Goal: Task Accomplishment & Management: Manage account settings

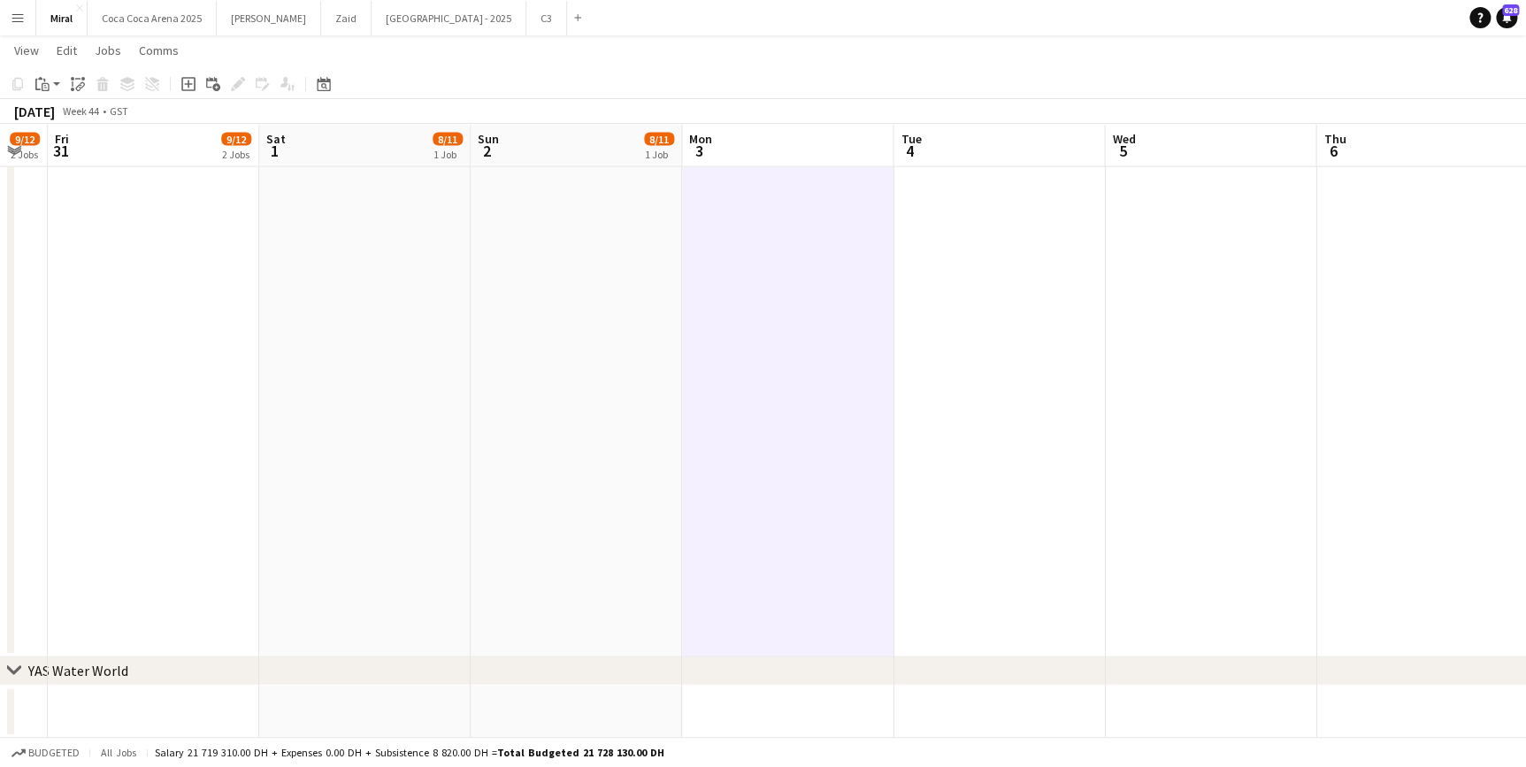
scroll to position [0, 462]
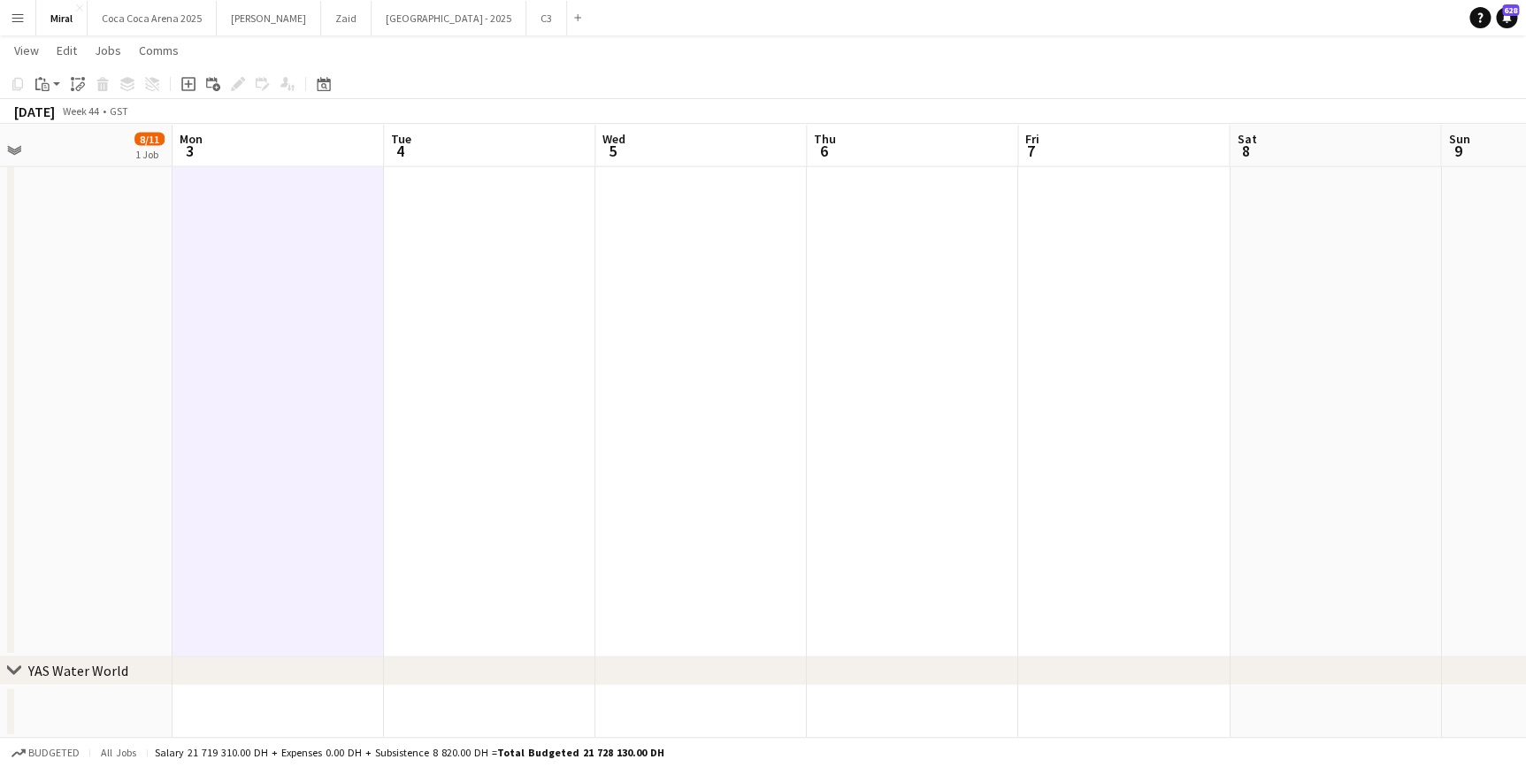
drag, startPoint x: 732, startPoint y: 420, endPoint x: -183, endPoint y: 465, distance: 916.4
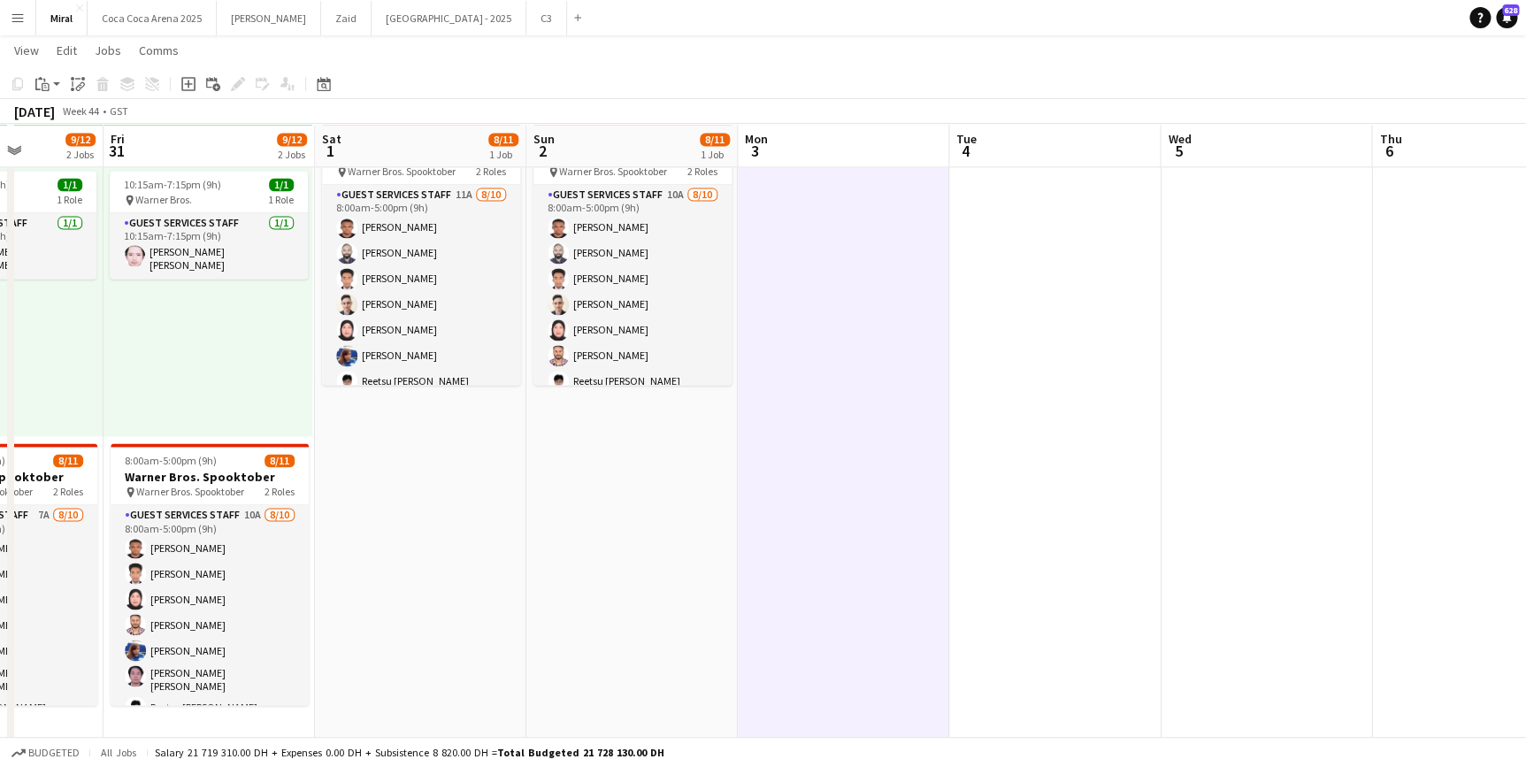
scroll to position [0, 508]
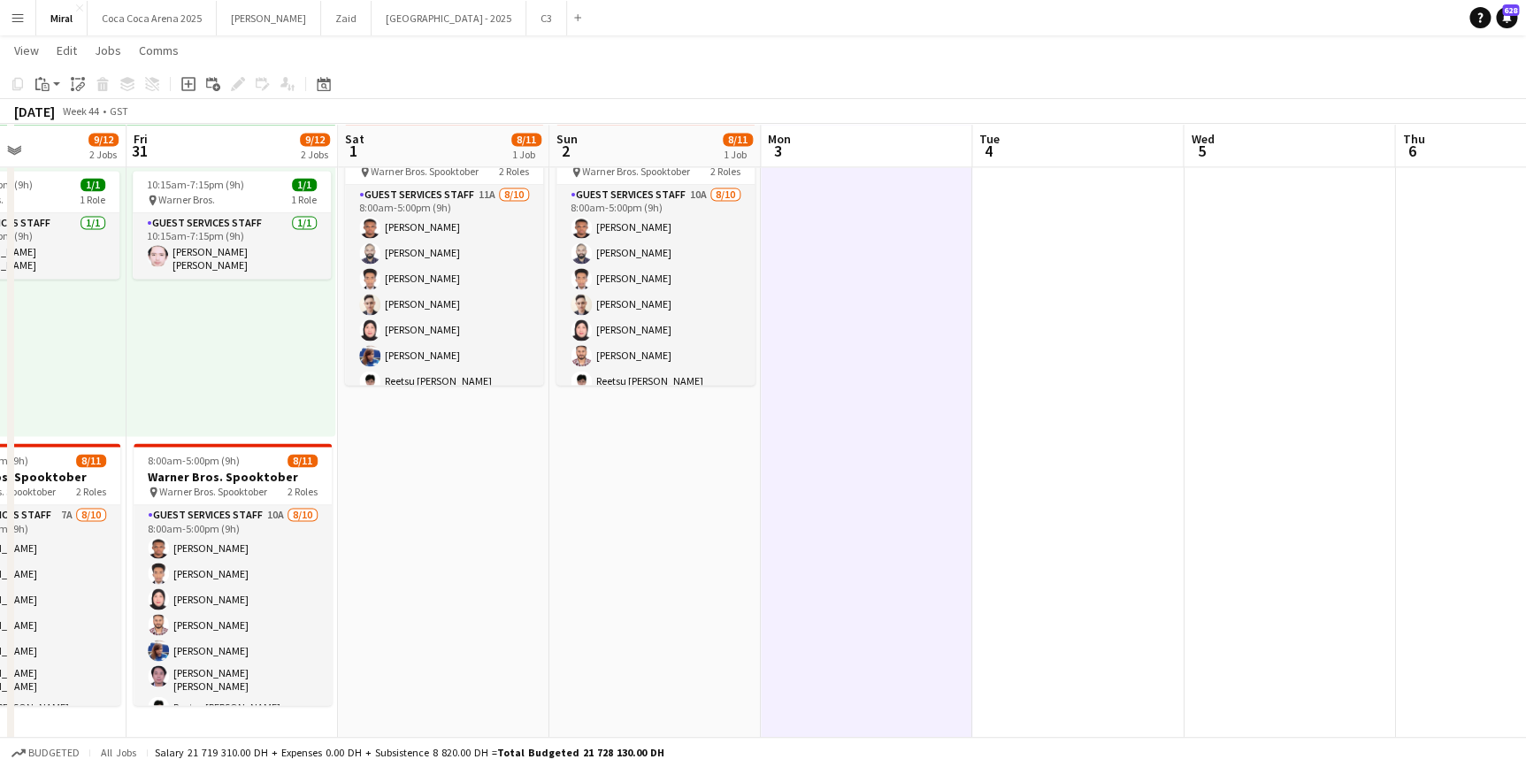
drag, startPoint x: 426, startPoint y: 356, endPoint x: 726, endPoint y: 501, distance: 332.7
click at [1014, 351] on app-calendar-viewport "Tue 28 9/12 2 Jobs Wed 29 9/12 2 Jobs Thu 30 9/12 2 Jobs Fri 31 9/12 2 Jobs Sat…" at bounding box center [763, 153] width 1526 height 2617
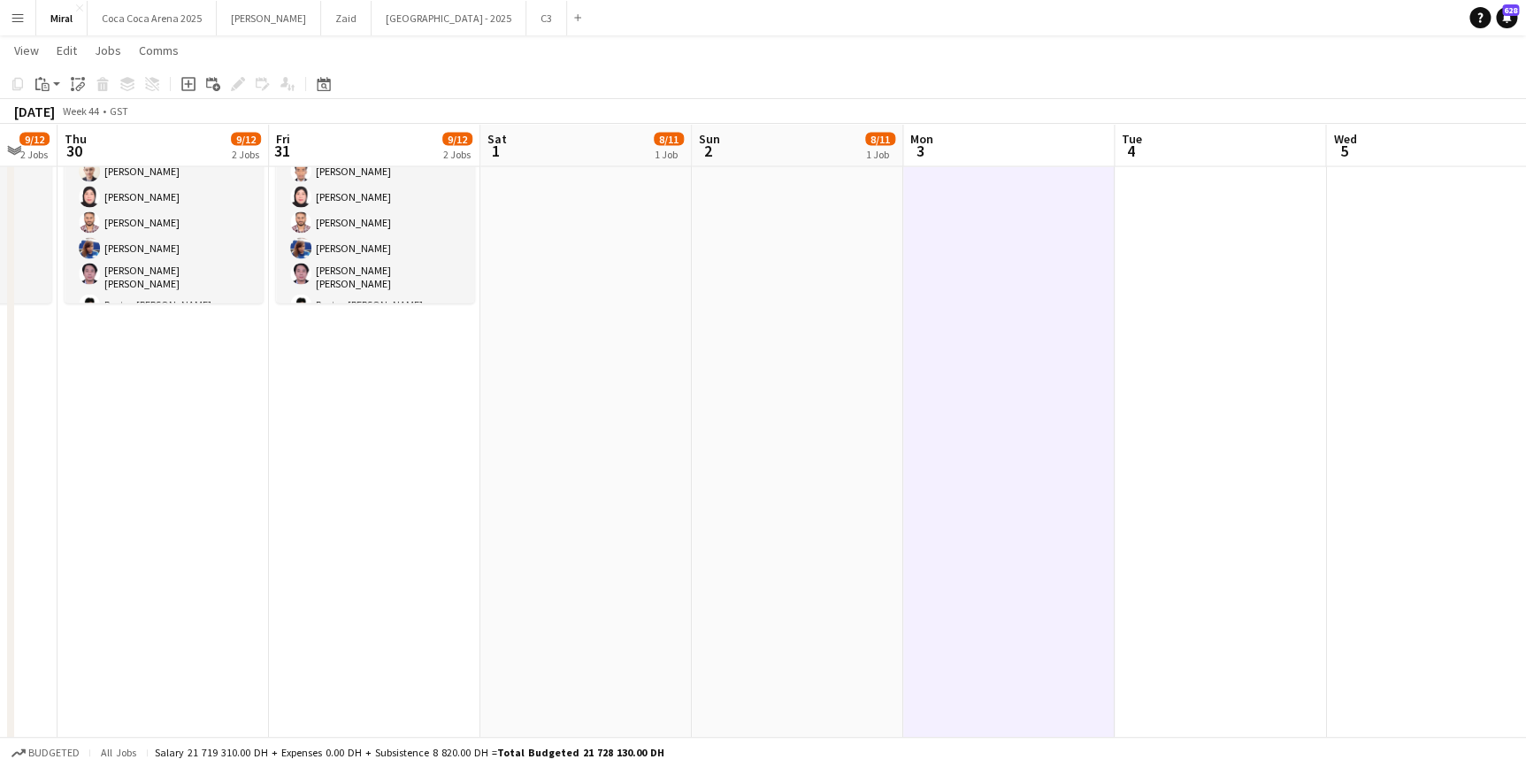
scroll to position [0, 407]
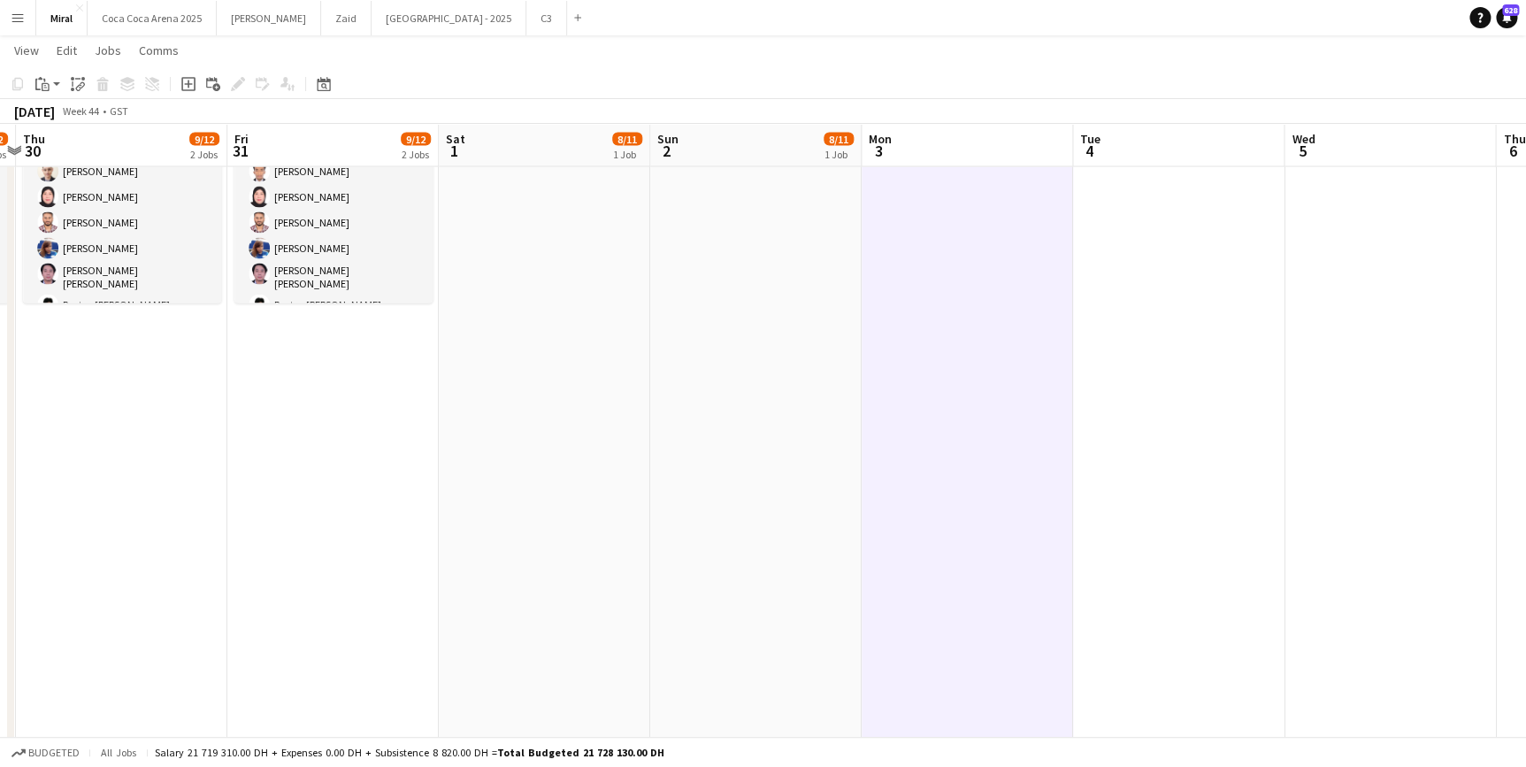
drag, startPoint x: 450, startPoint y: 455, endPoint x: 974, endPoint y: 476, distance: 524.0
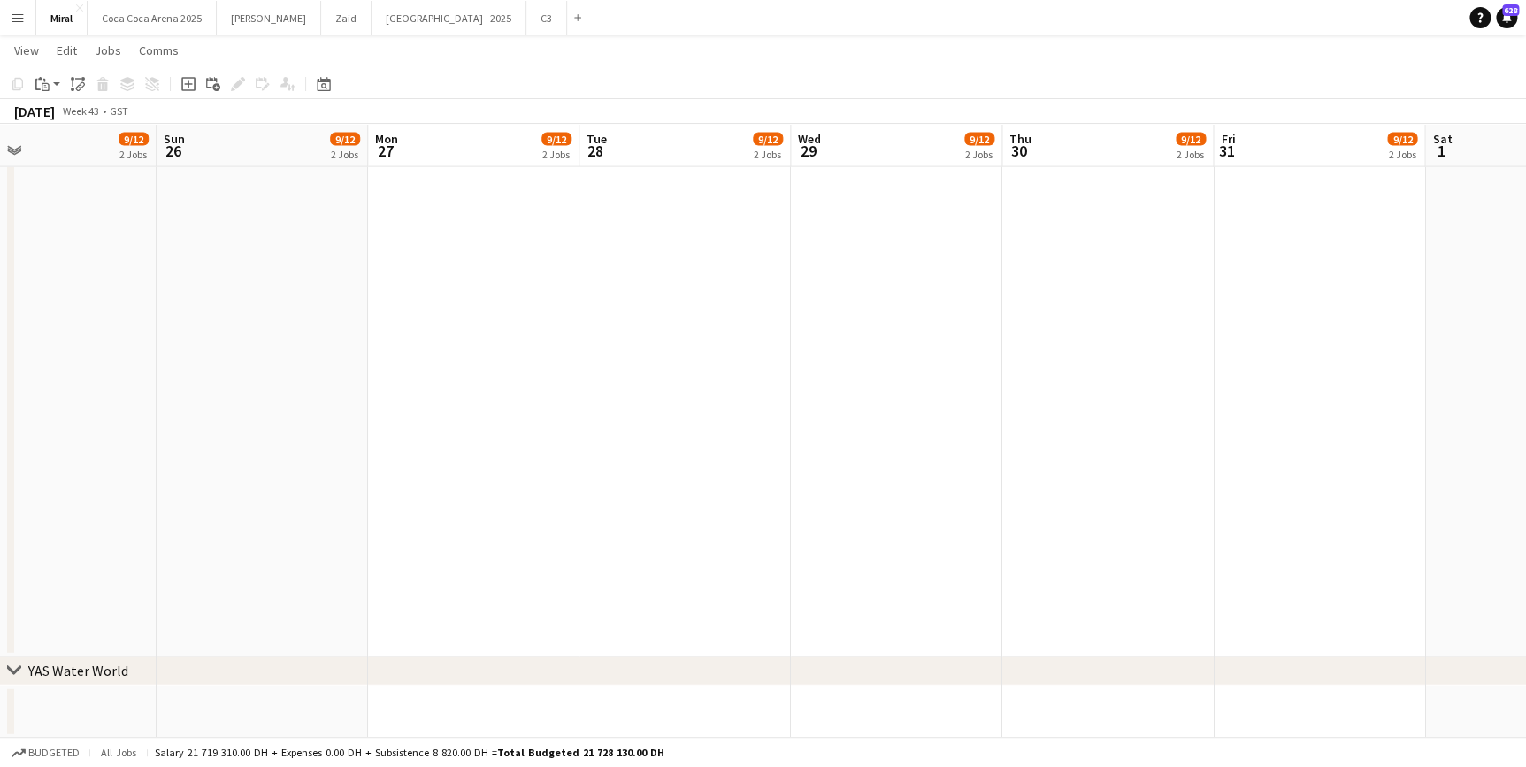
scroll to position [0, 442]
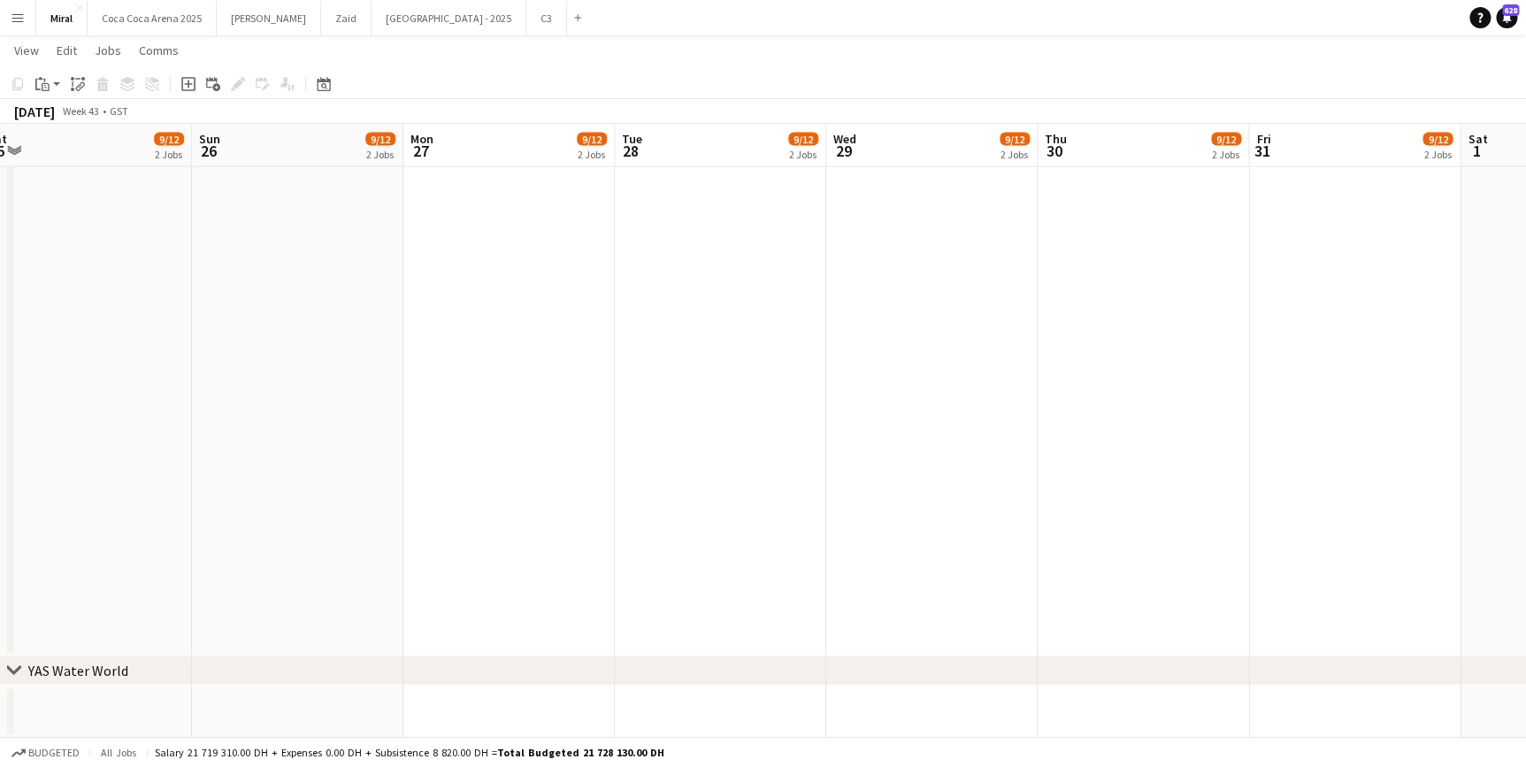
drag, startPoint x: 339, startPoint y: 478, endPoint x: 940, endPoint y: 471, distance: 601.4
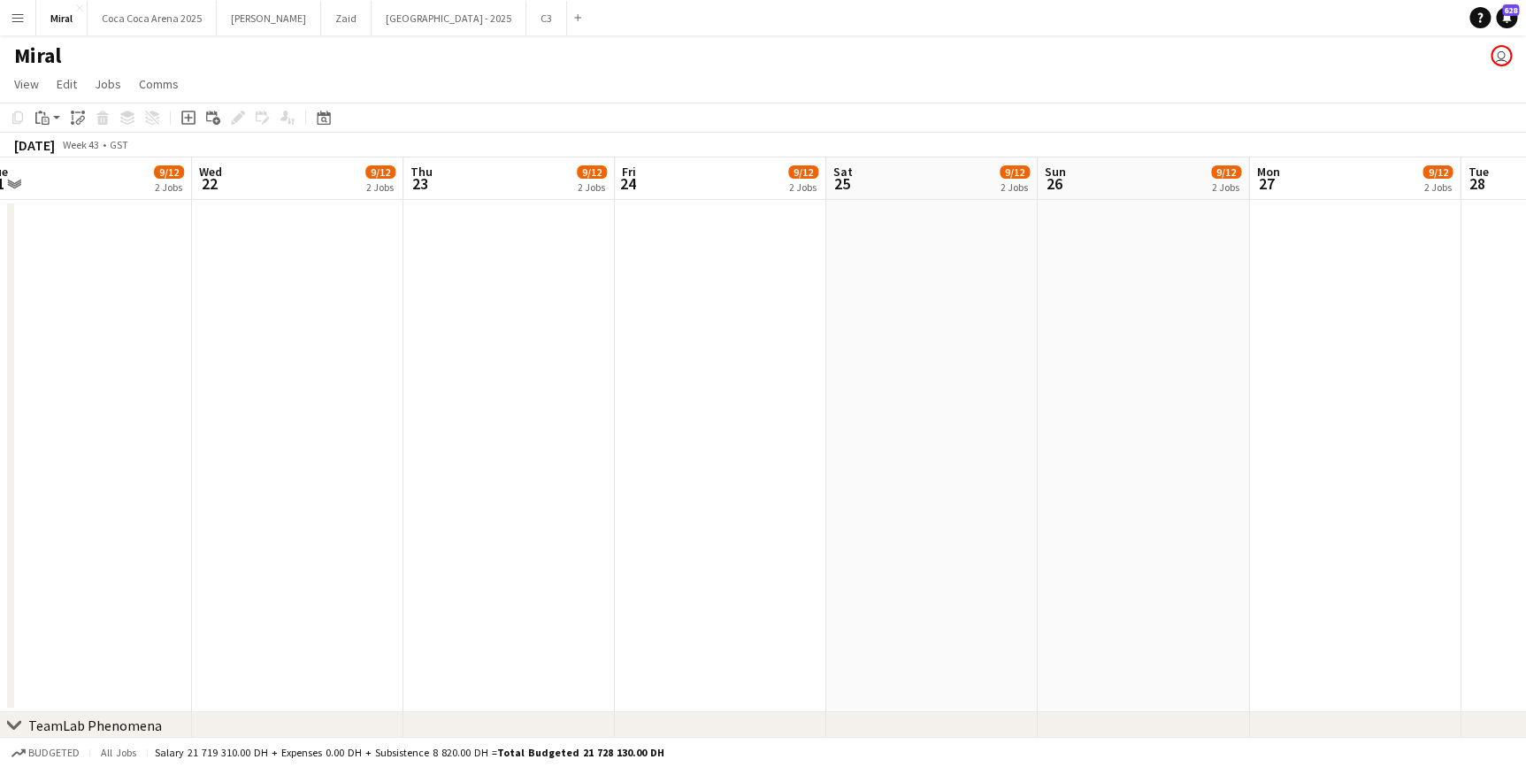
scroll to position [0, 490]
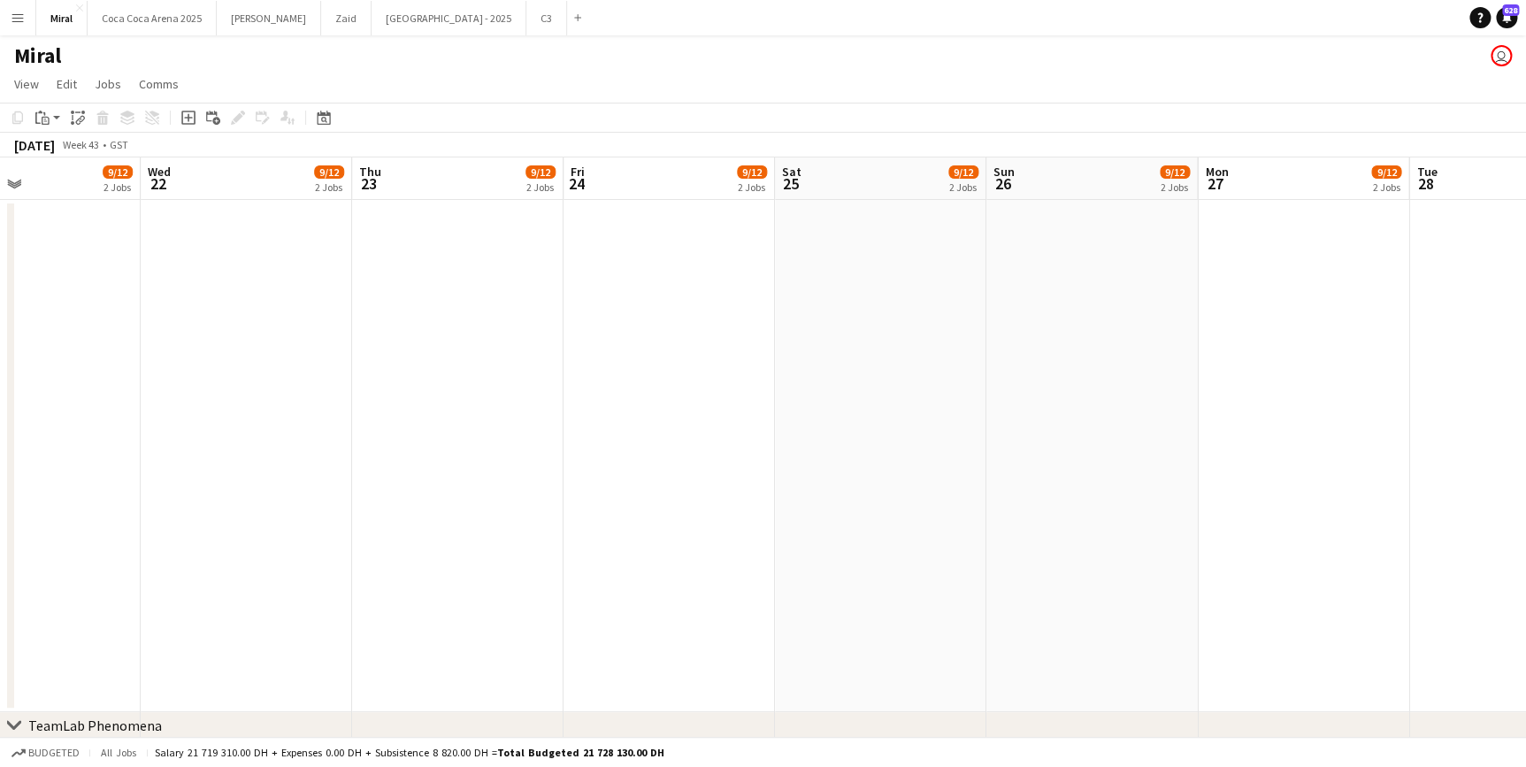
drag, startPoint x: 194, startPoint y: 349, endPoint x: 1203, endPoint y: 372, distance: 1009.3
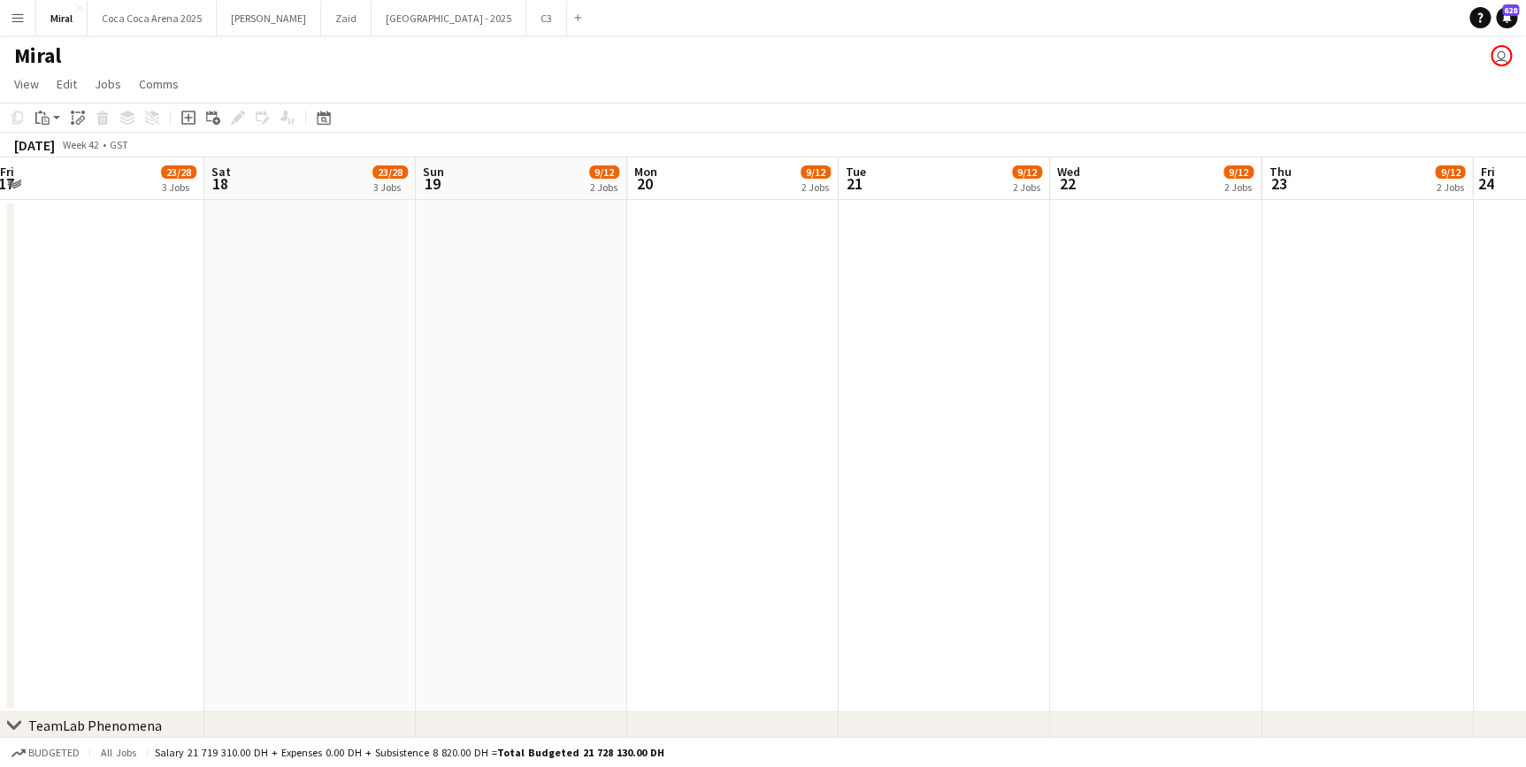
drag, startPoint x: 338, startPoint y: 472, endPoint x: 1113, endPoint y: 446, distance: 775.2
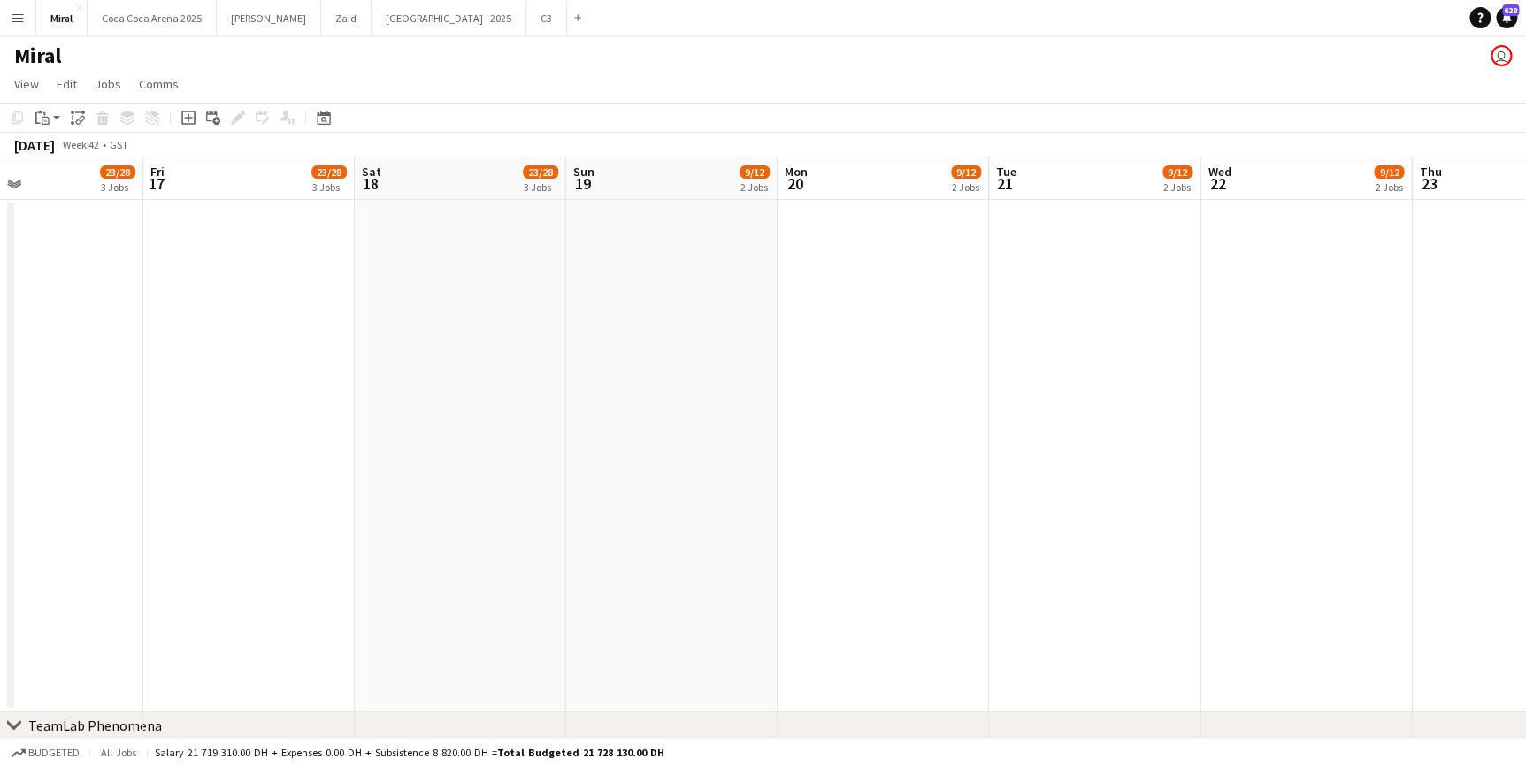
scroll to position [0, 469]
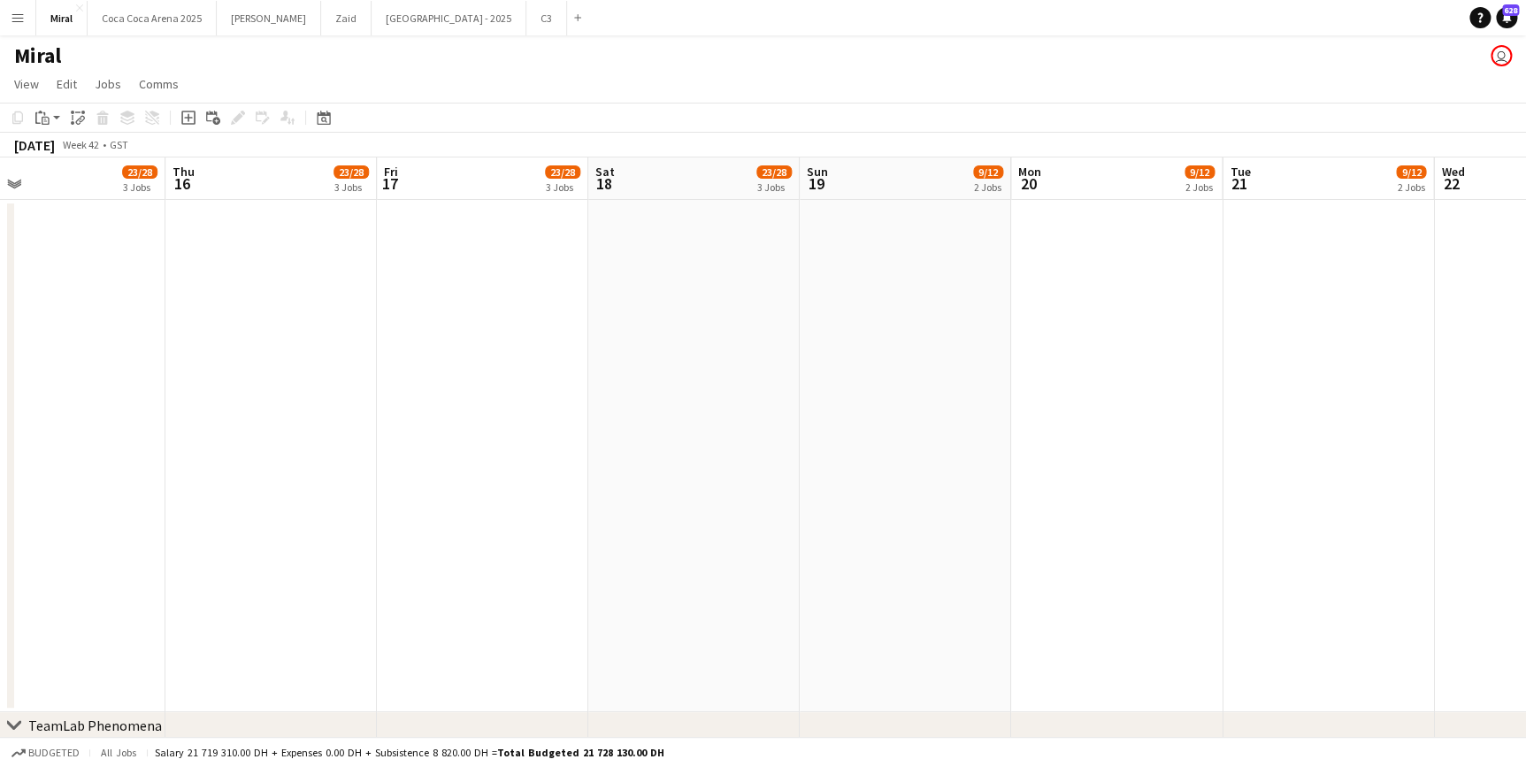
drag, startPoint x: 519, startPoint y: 499, endPoint x: 783, endPoint y: 475, distance: 264.6
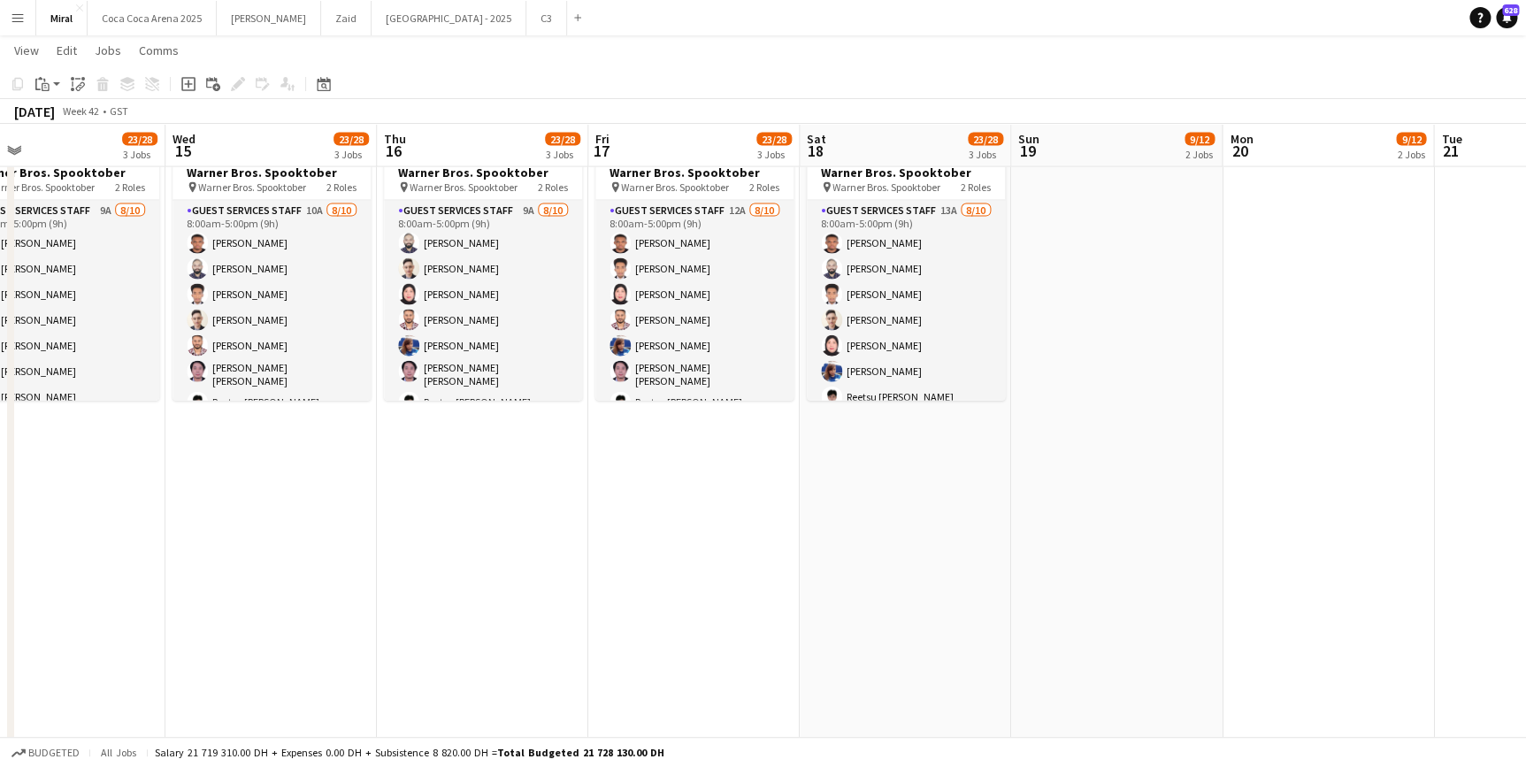
scroll to position [0, 363]
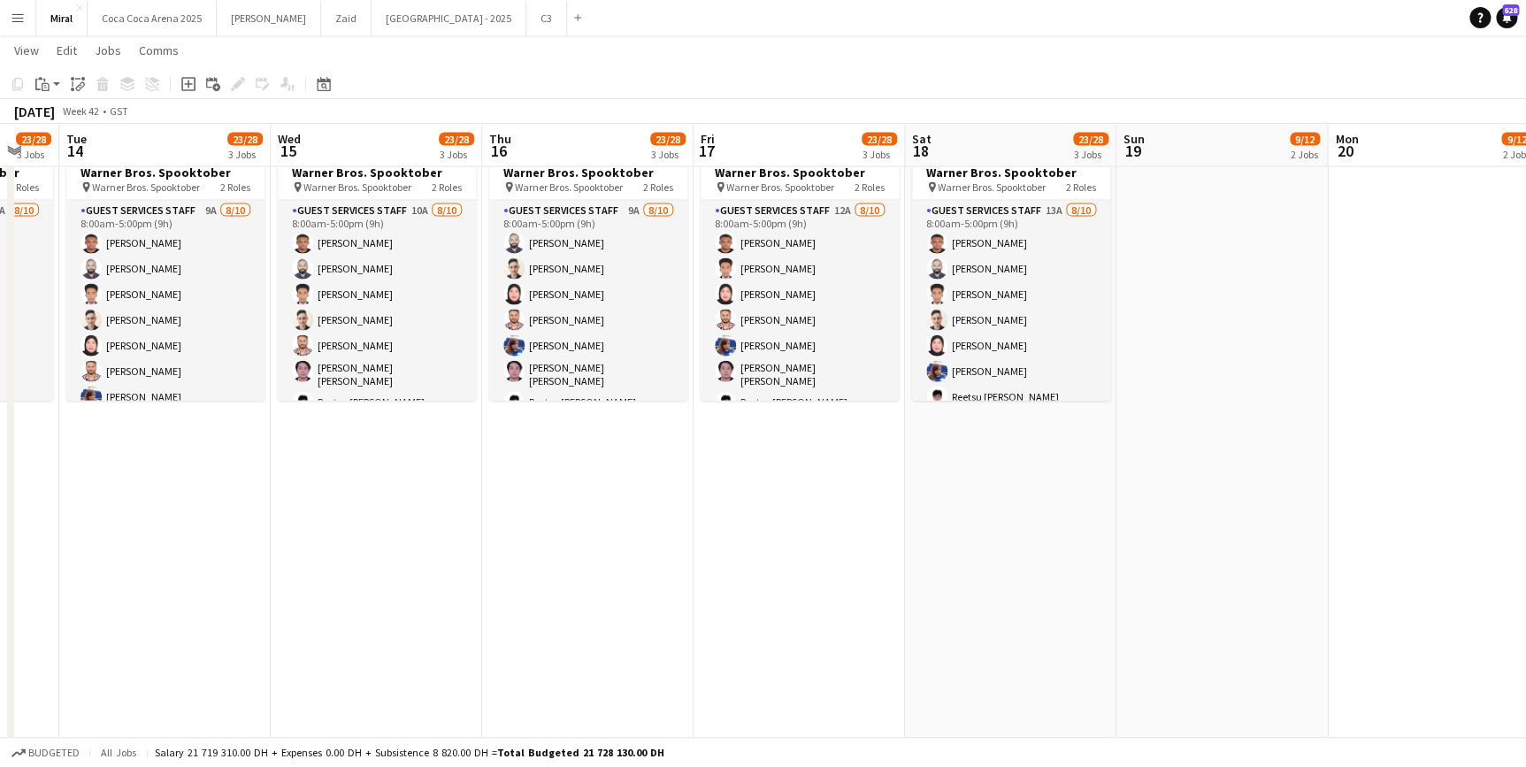
drag, startPoint x: 417, startPoint y: 681, endPoint x: 732, endPoint y: 651, distance: 317.1
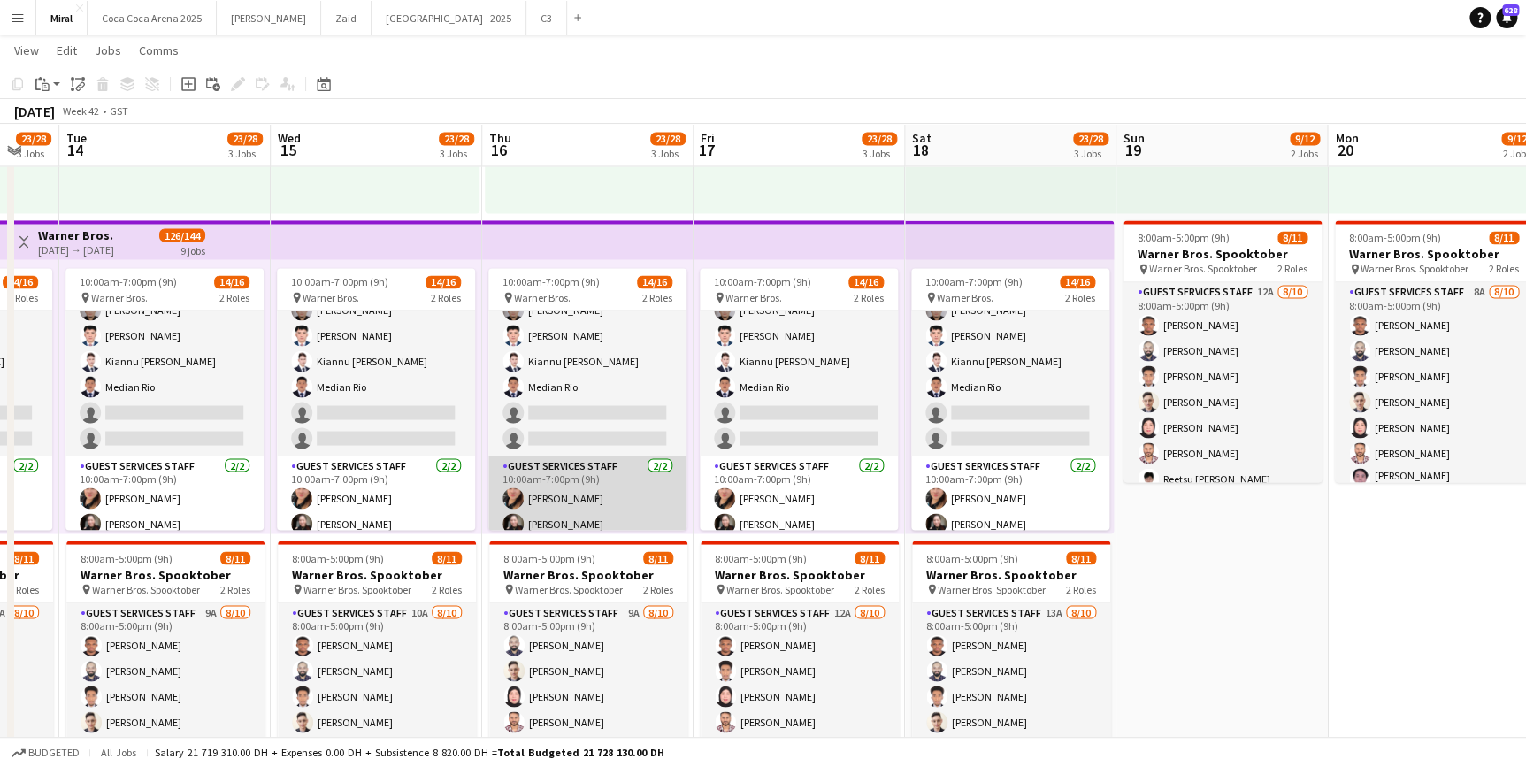
scroll to position [0, 0]
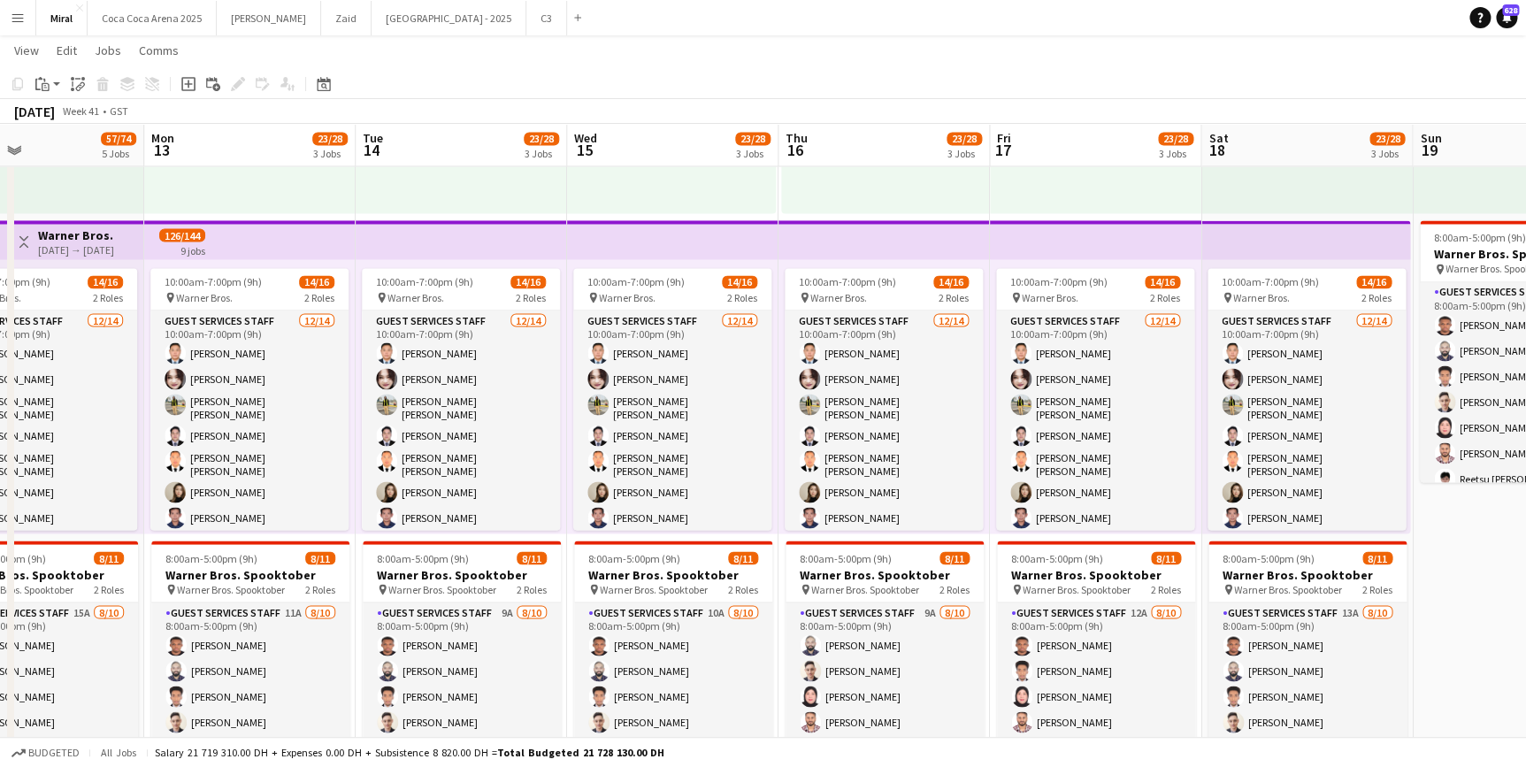
drag, startPoint x: 407, startPoint y: 276, endPoint x: 712, endPoint y: 309, distance: 306.9
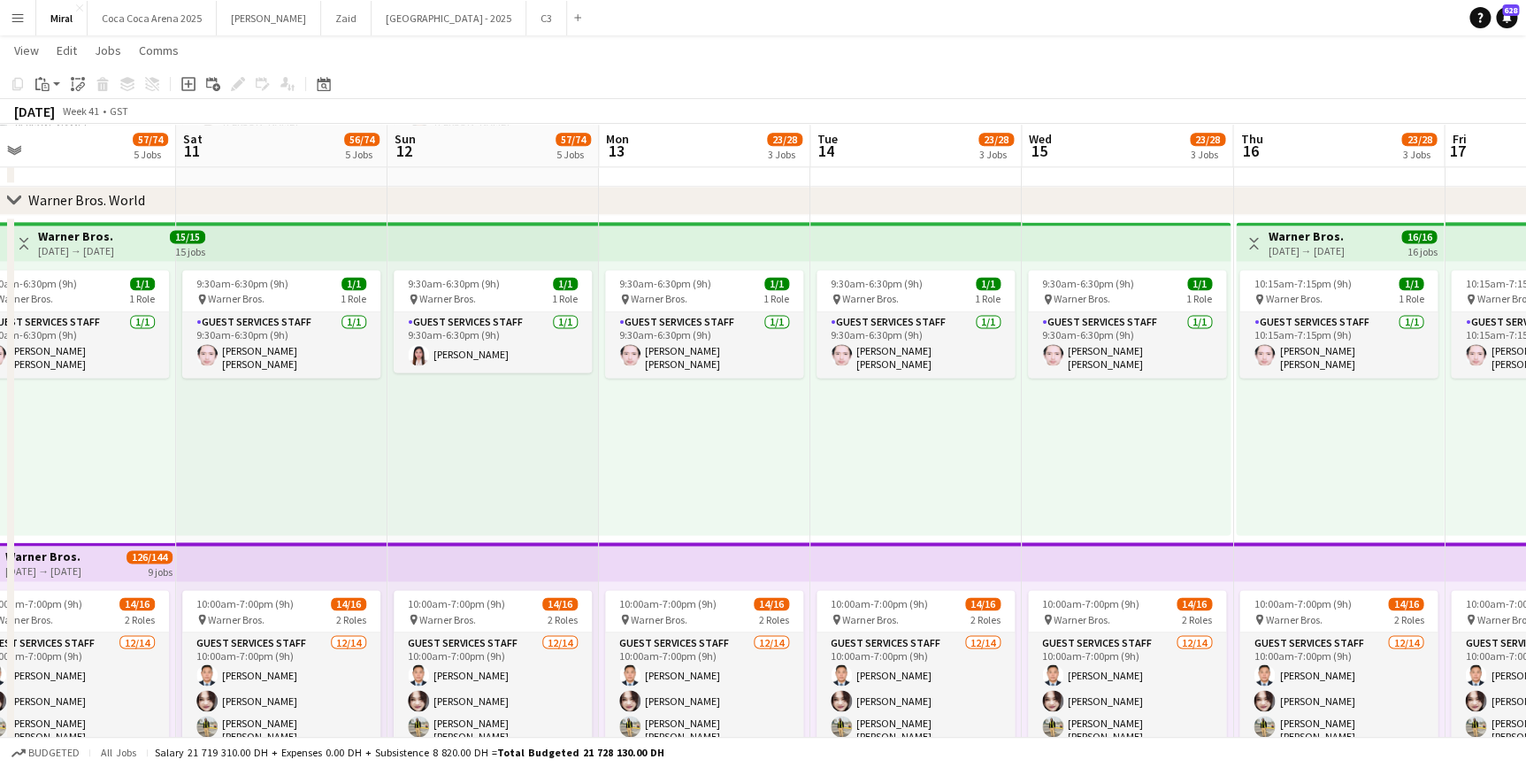
drag, startPoint x: 347, startPoint y: 409, endPoint x: 1007, endPoint y: 475, distance: 663.9
click at [1007, 475] on app-calendar-viewport "Wed 8 43/58 4 Jobs Thu 9 43/58 4 Jobs Fri 10 57/74 5 Jobs Sat 11 56/74 5 Jobs S…" at bounding box center [763, 252] width 1526 height 2617
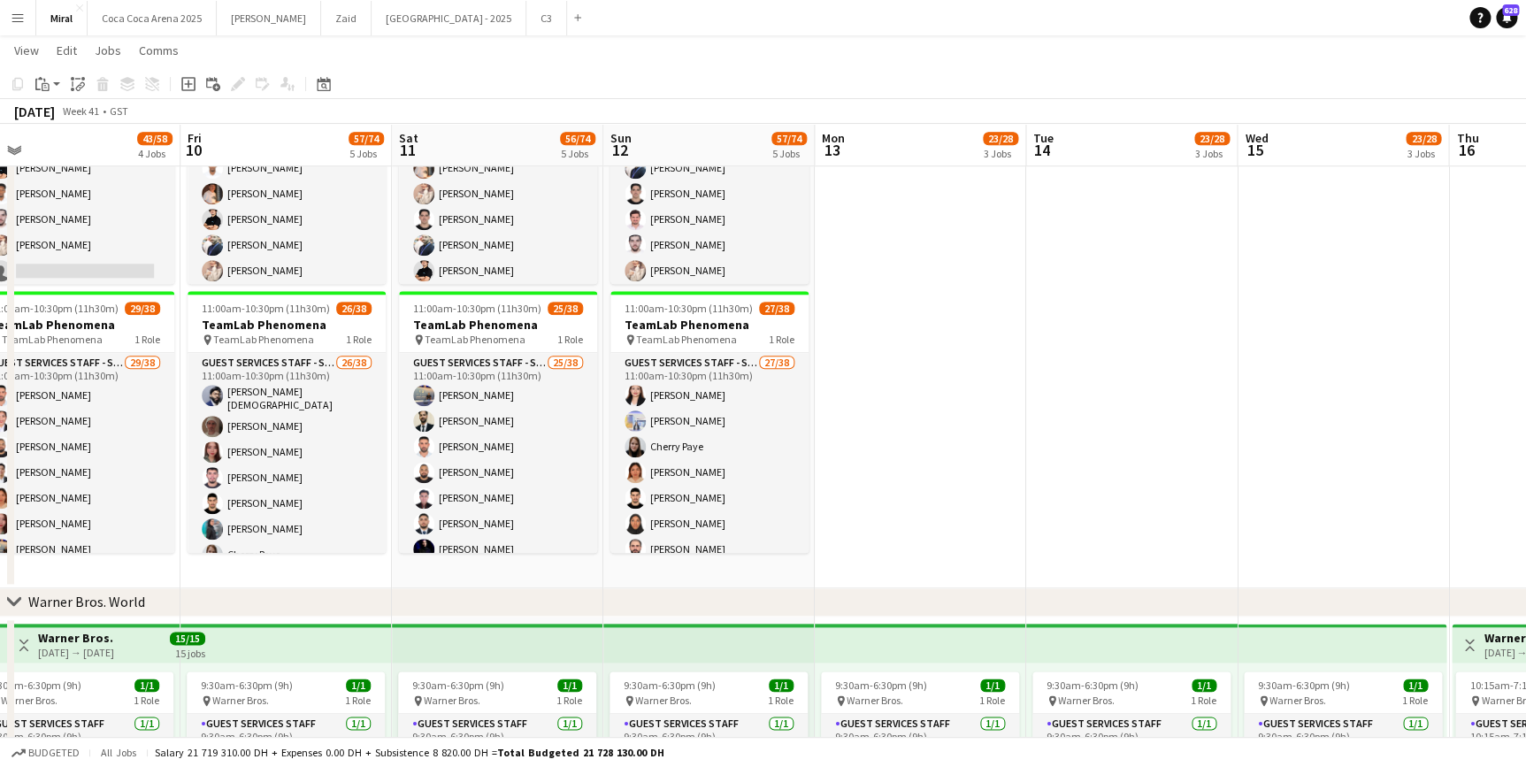
click at [942, 462] on app-date-cell at bounding box center [919, 301] width 211 height 573
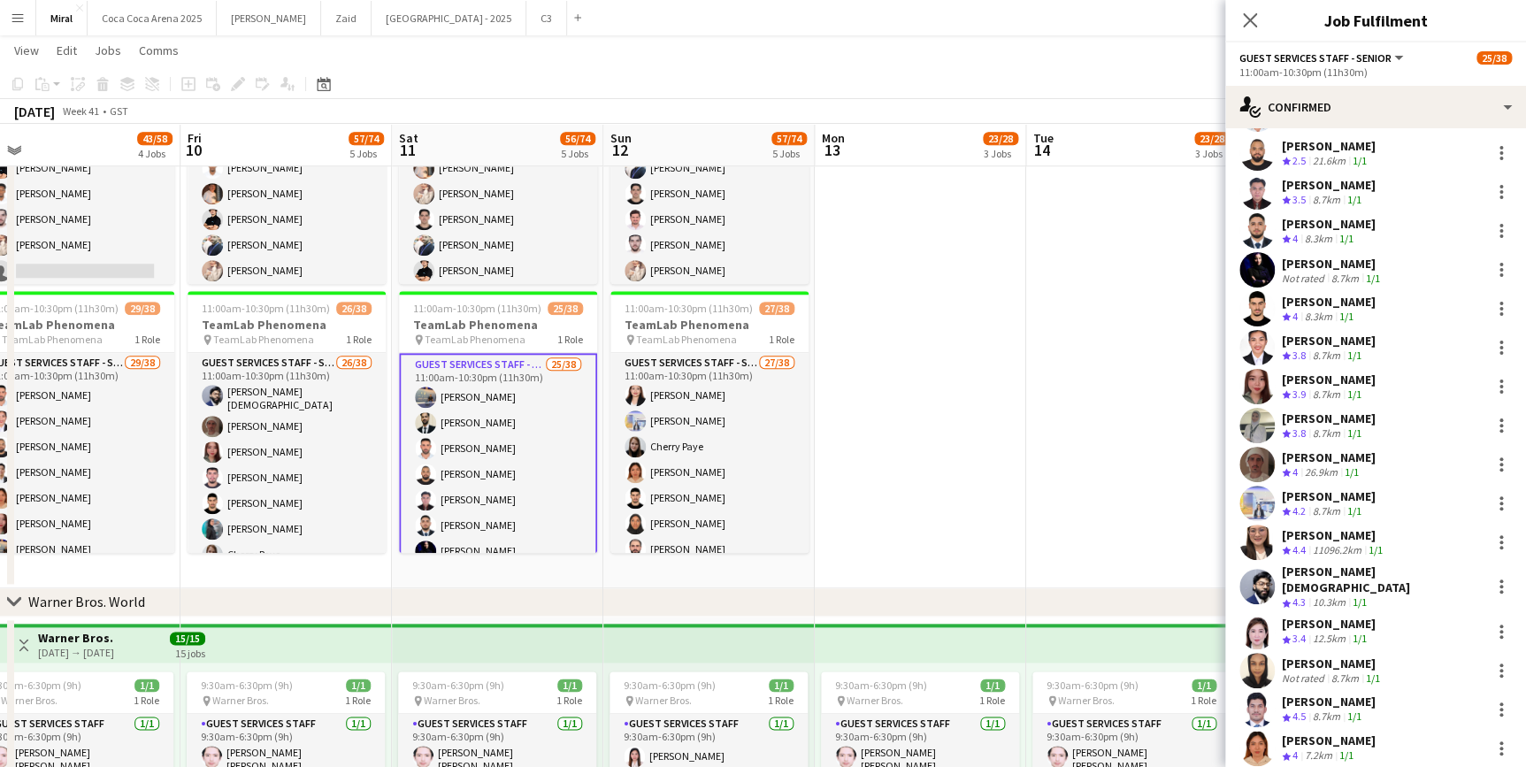
click at [1317, 422] on div "[PERSON_NAME]" at bounding box center [1328, 418] width 94 height 16
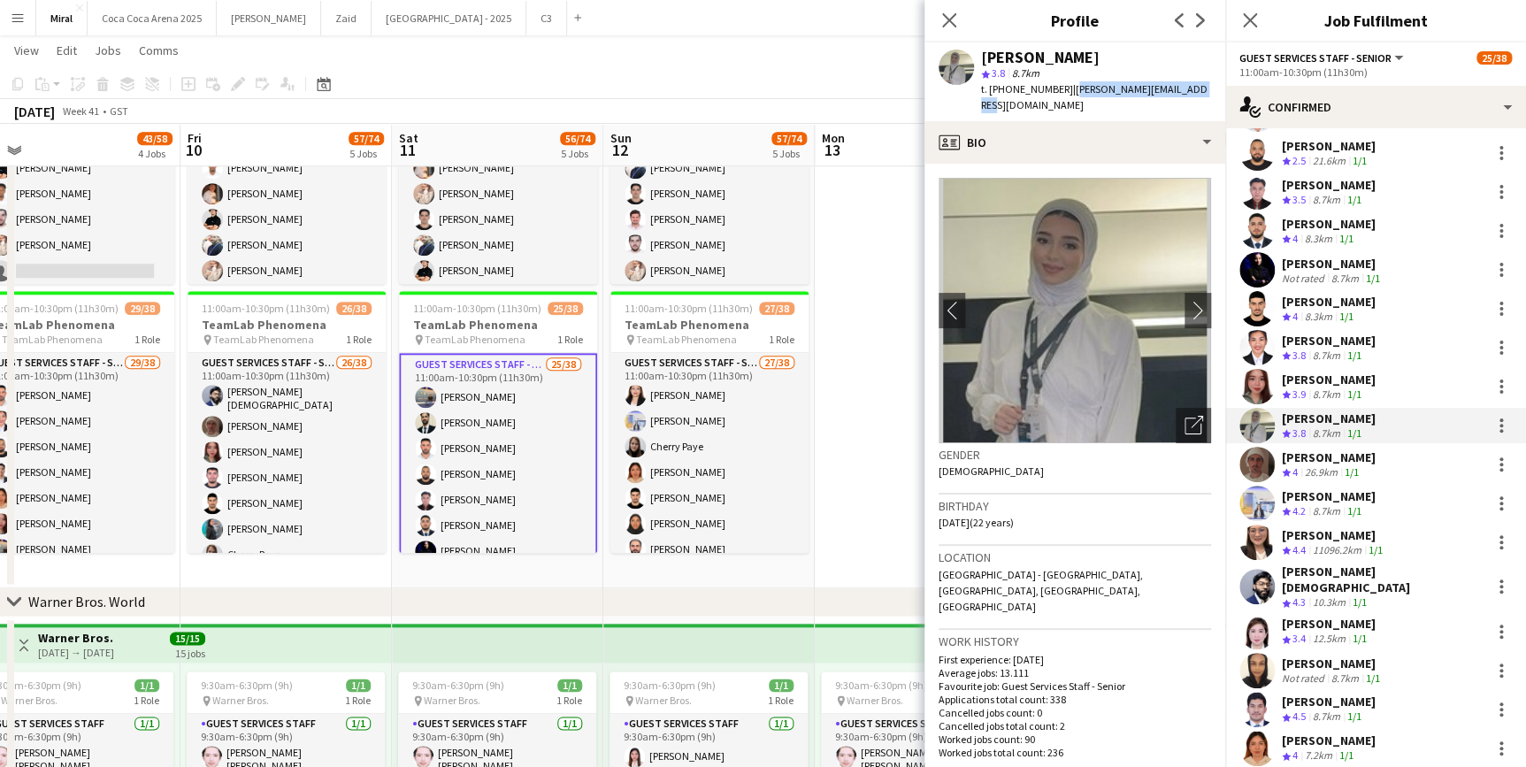
drag, startPoint x: 1063, startPoint y: 90, endPoint x: 1189, endPoint y: 90, distance: 126.5
click at [1189, 90] on span "| mariam.f.2002@hotmail.com" at bounding box center [1094, 96] width 226 height 29
drag, startPoint x: 1189, startPoint y: 90, endPoint x: 1169, endPoint y: 88, distance: 20.4
copy span "mariam.f.2002@hotmail.com"
click at [1499, 424] on div at bounding box center [1501, 426] width 4 height 4
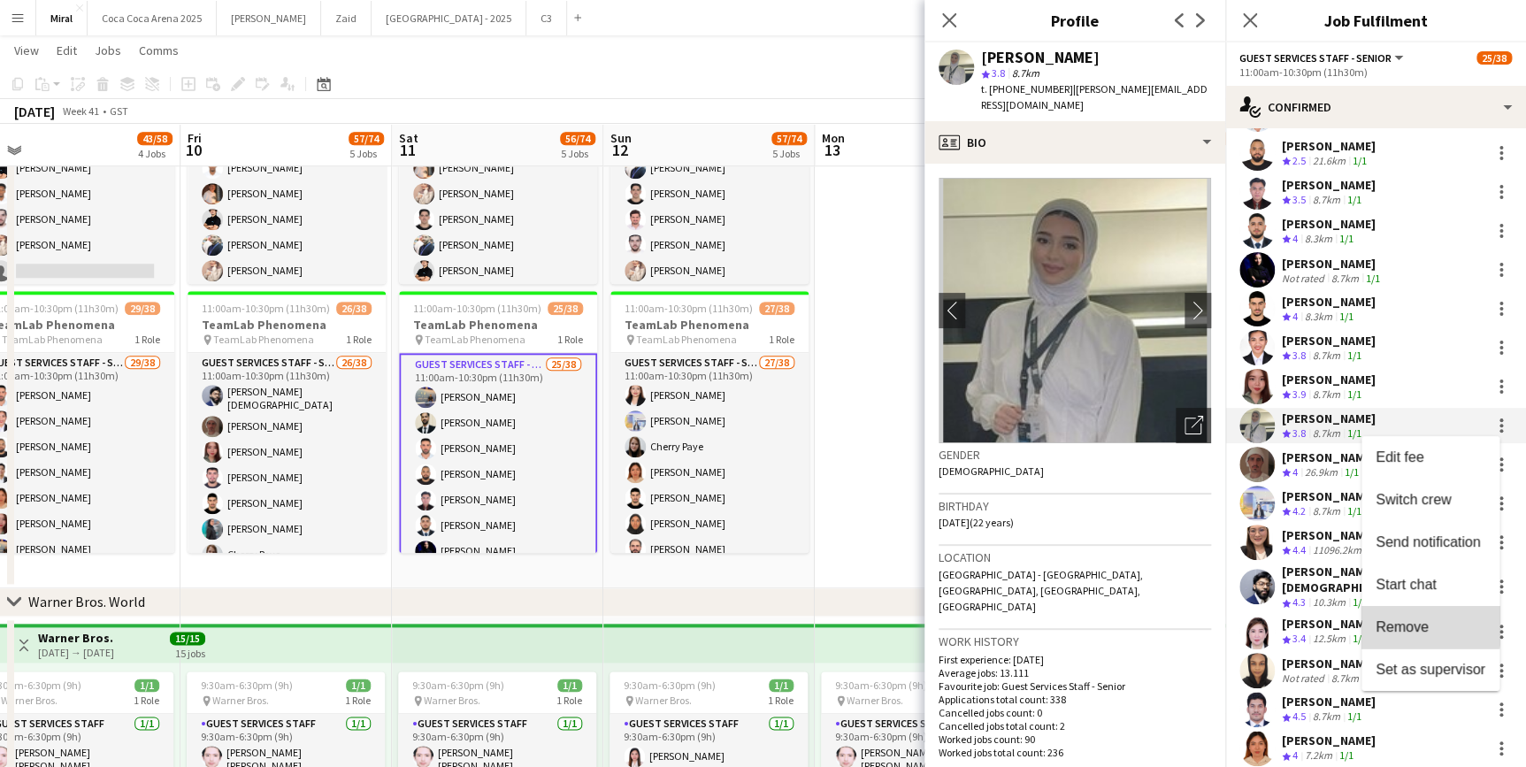
click at [1424, 624] on span "Remove" at bounding box center [1401, 626] width 53 height 15
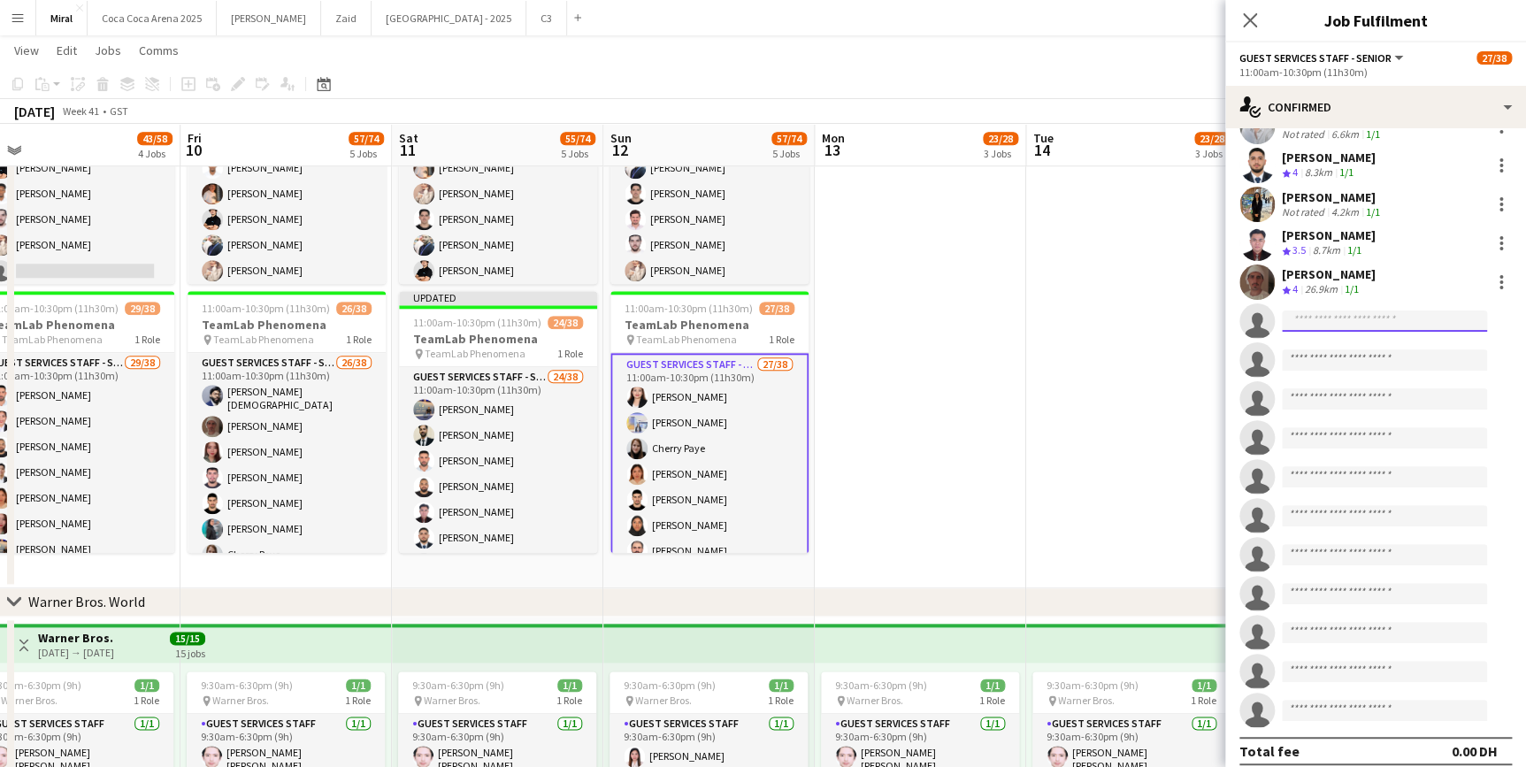
click at [1344, 313] on input at bounding box center [1383, 320] width 205 height 21
paste input "**********"
type input "**********"
click at [1380, 356] on span "+971522550599" at bounding box center [1384, 363] width 177 height 14
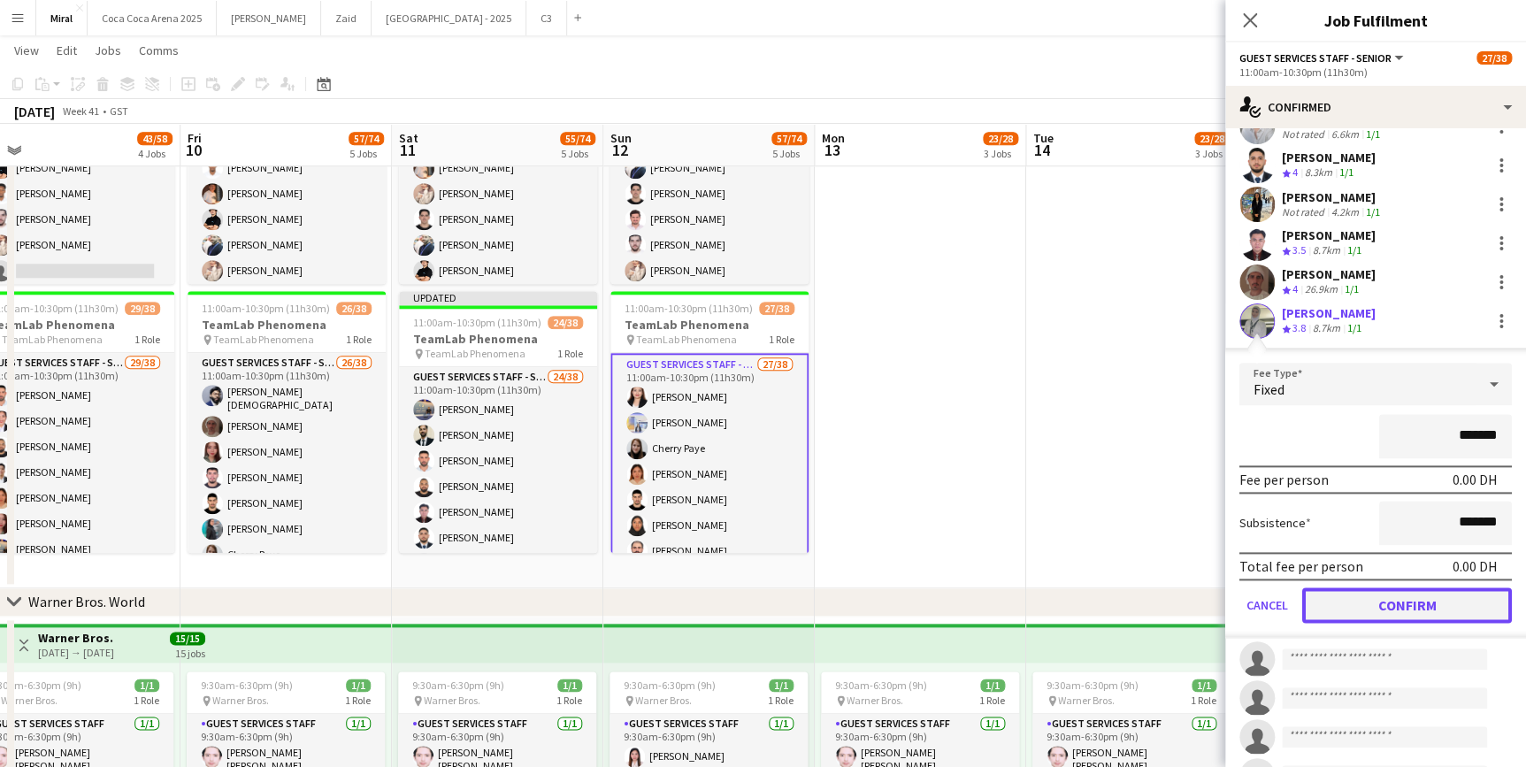
click at [1423, 593] on button "Confirm" at bounding box center [1407, 604] width 210 height 35
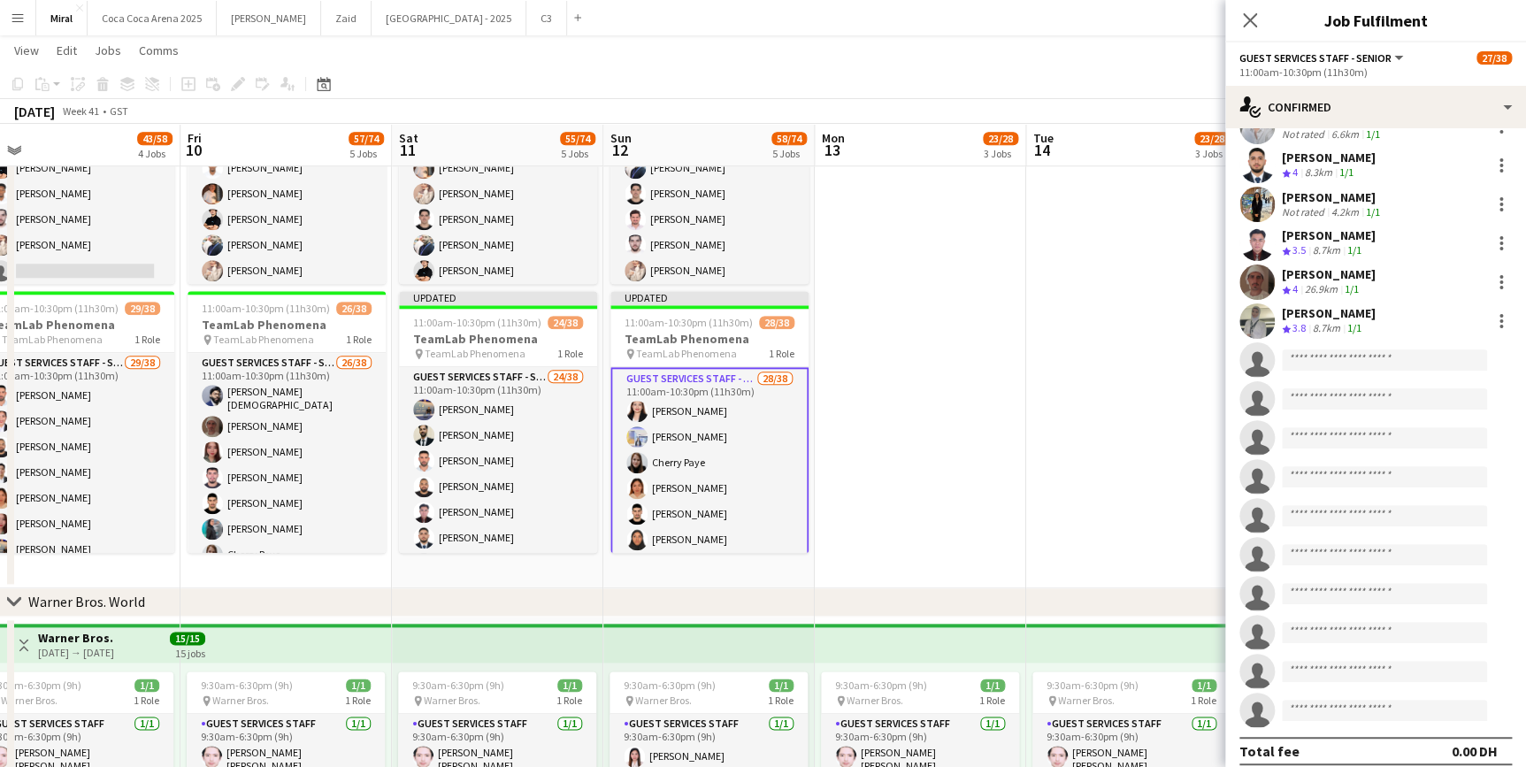
click at [1147, 83] on app-toolbar "Copy Paste Paste Ctrl+V Paste with crew Ctrl+Shift+V Paste linked Job Delete Gr…" at bounding box center [763, 84] width 1526 height 30
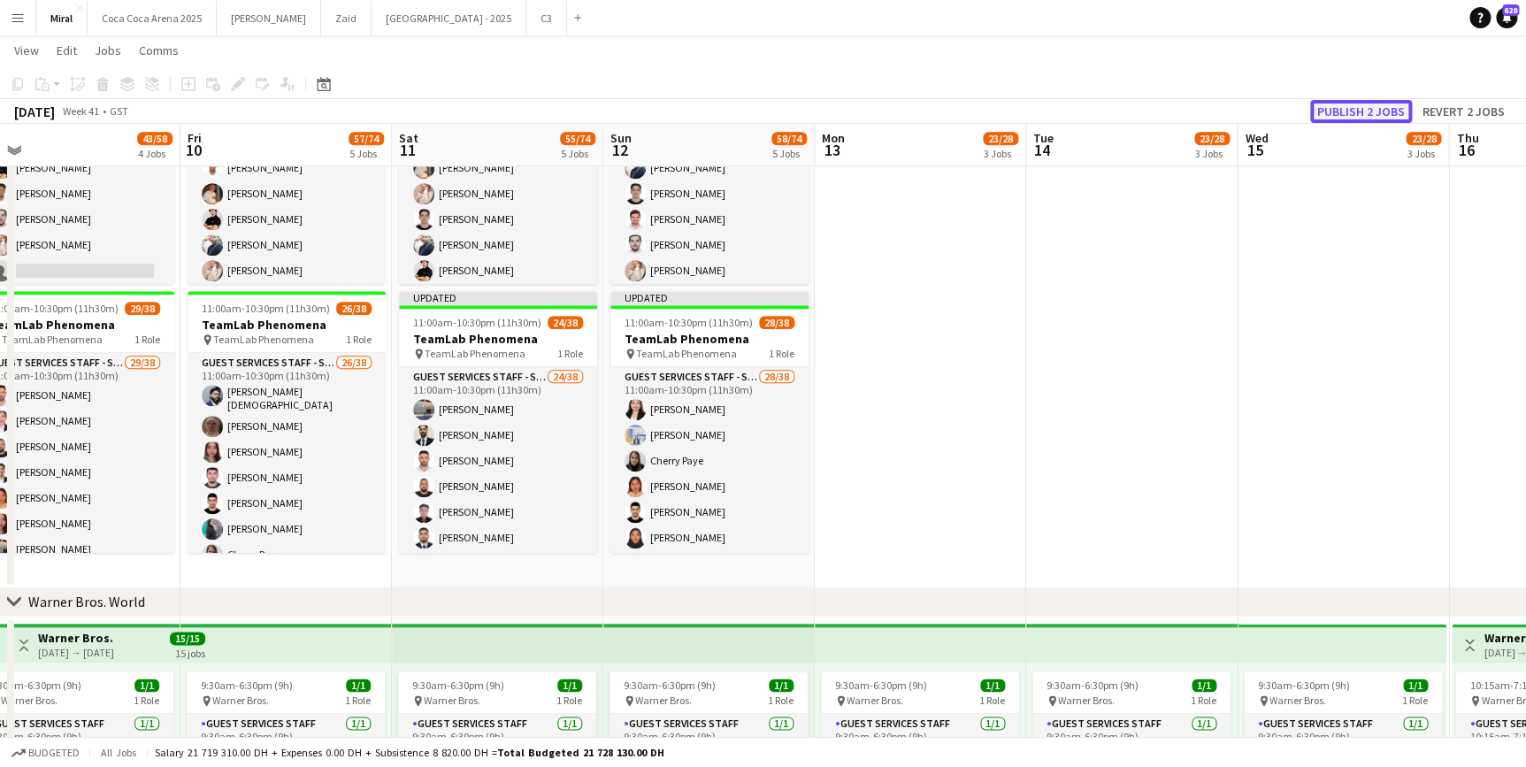
click at [1388, 112] on button "Publish 2 jobs" at bounding box center [1361, 111] width 102 height 23
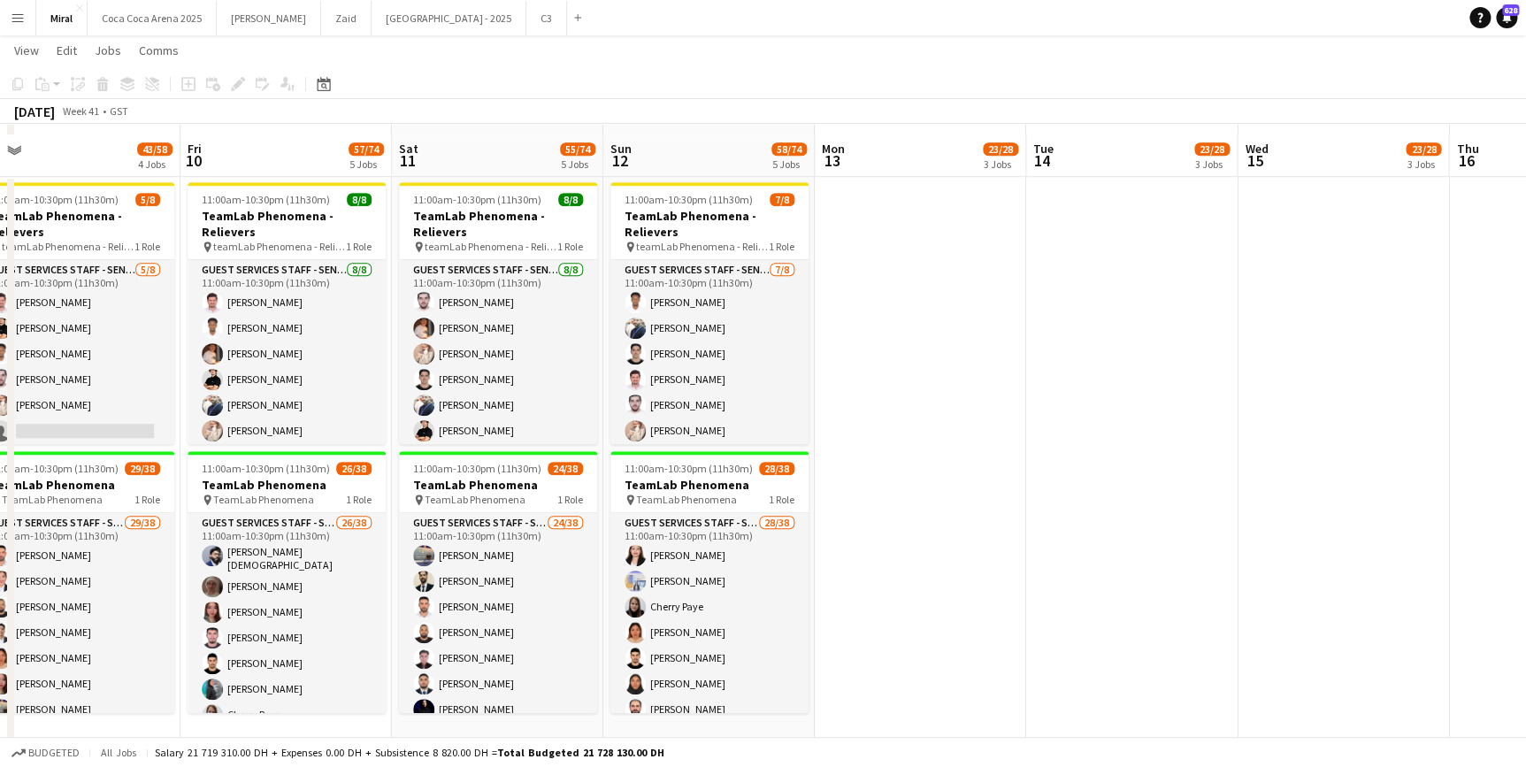
scroll to position [562, 0]
